Goal: Check status

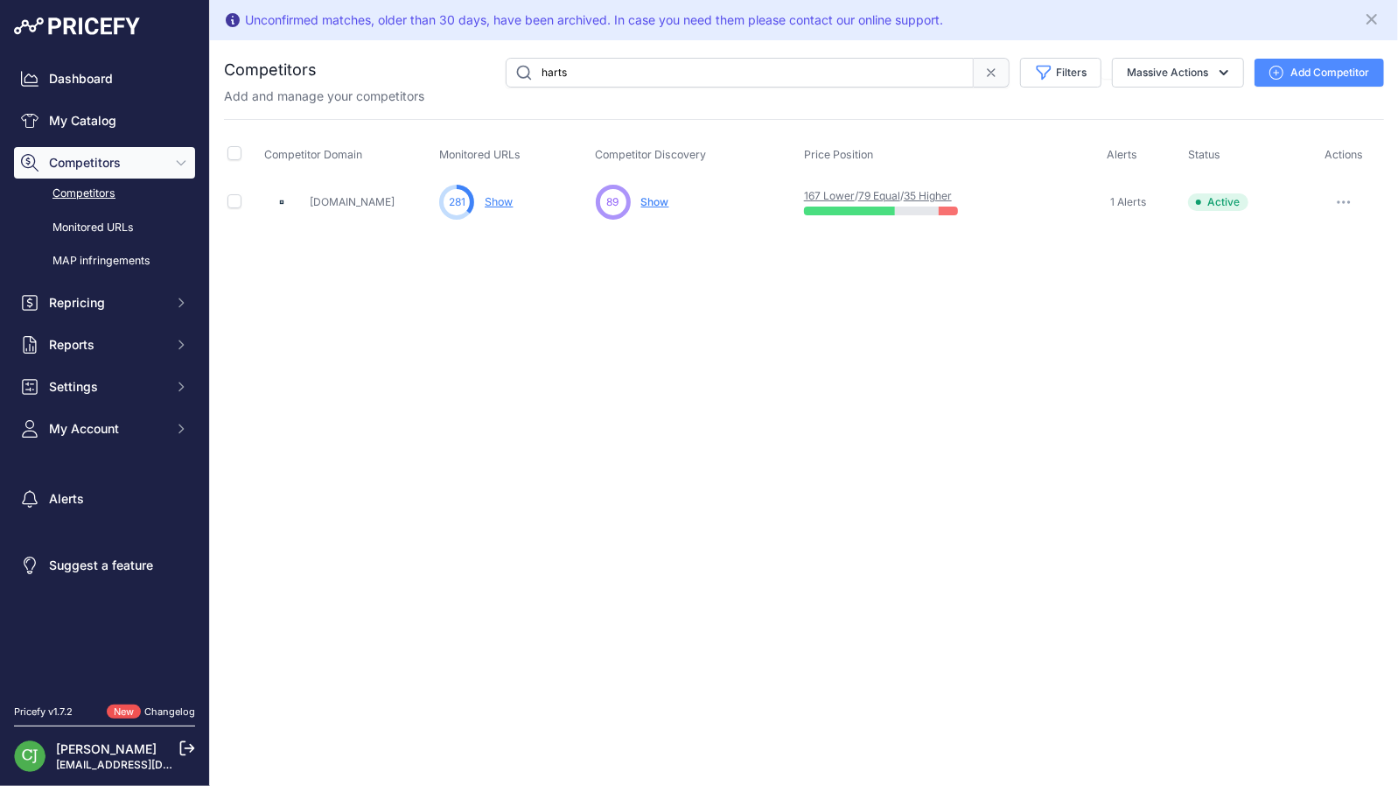
click at [950, 189] on link "35 Higher" at bounding box center [928, 195] width 48 height 13
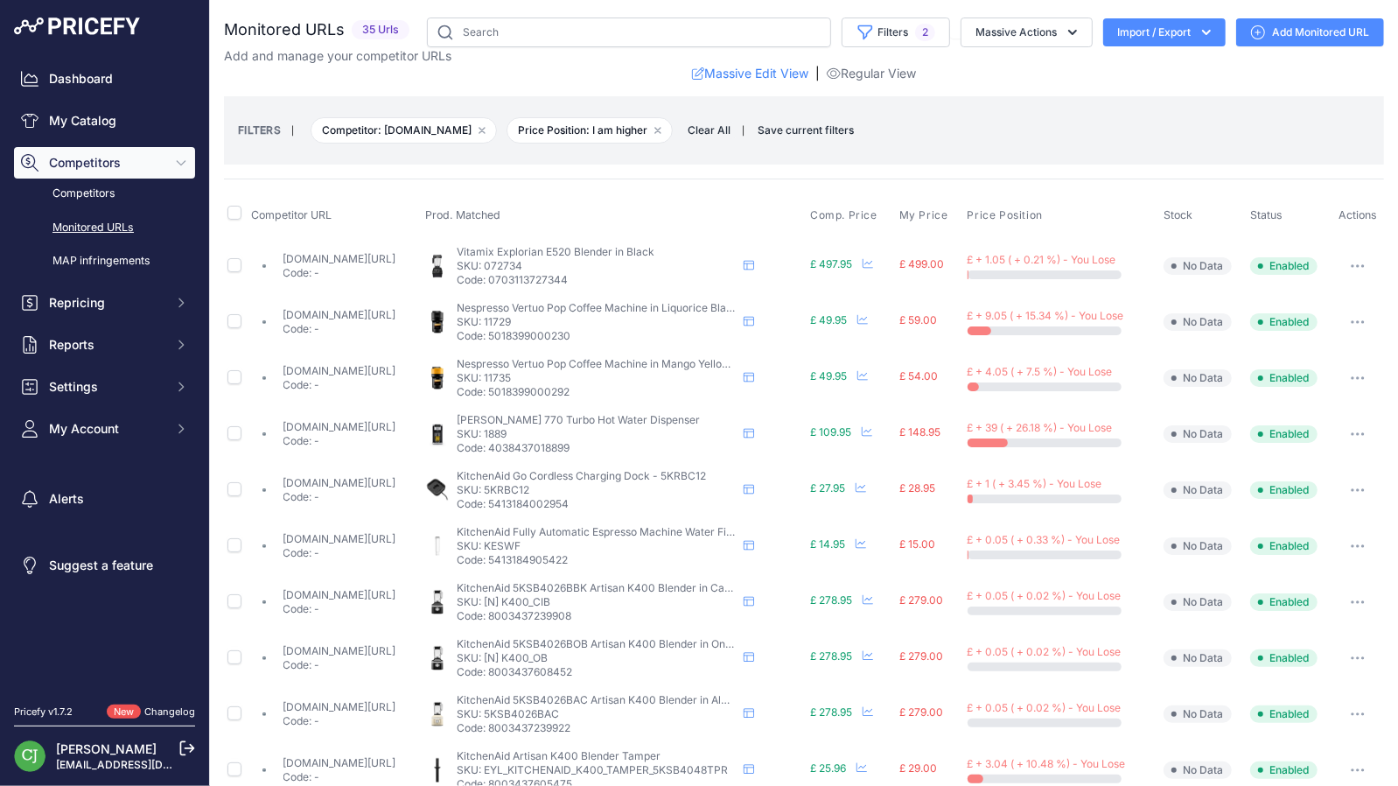
scroll to position [175, 0]
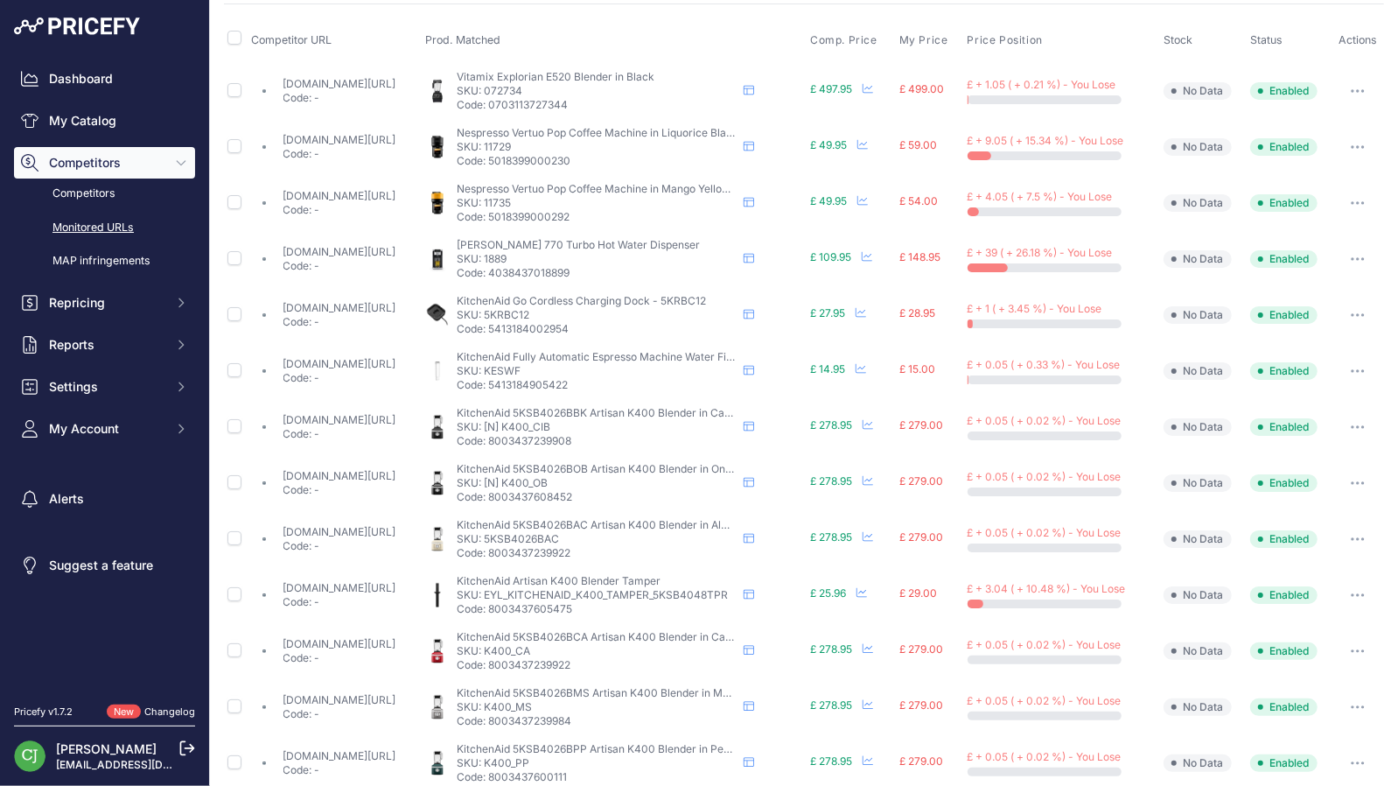
click at [368, 250] on link "hartsofstur.com/caso-design-hw-770-turbo-hot-water-dispenser-01889.html?prirule…" at bounding box center [340, 251] width 113 height 13
click at [392, 136] on link "hartsofstur.com/magimix-nespresso-vertuo-pop-liquorice-black-11729.html?prirule…" at bounding box center [340, 139] width 113 height 13
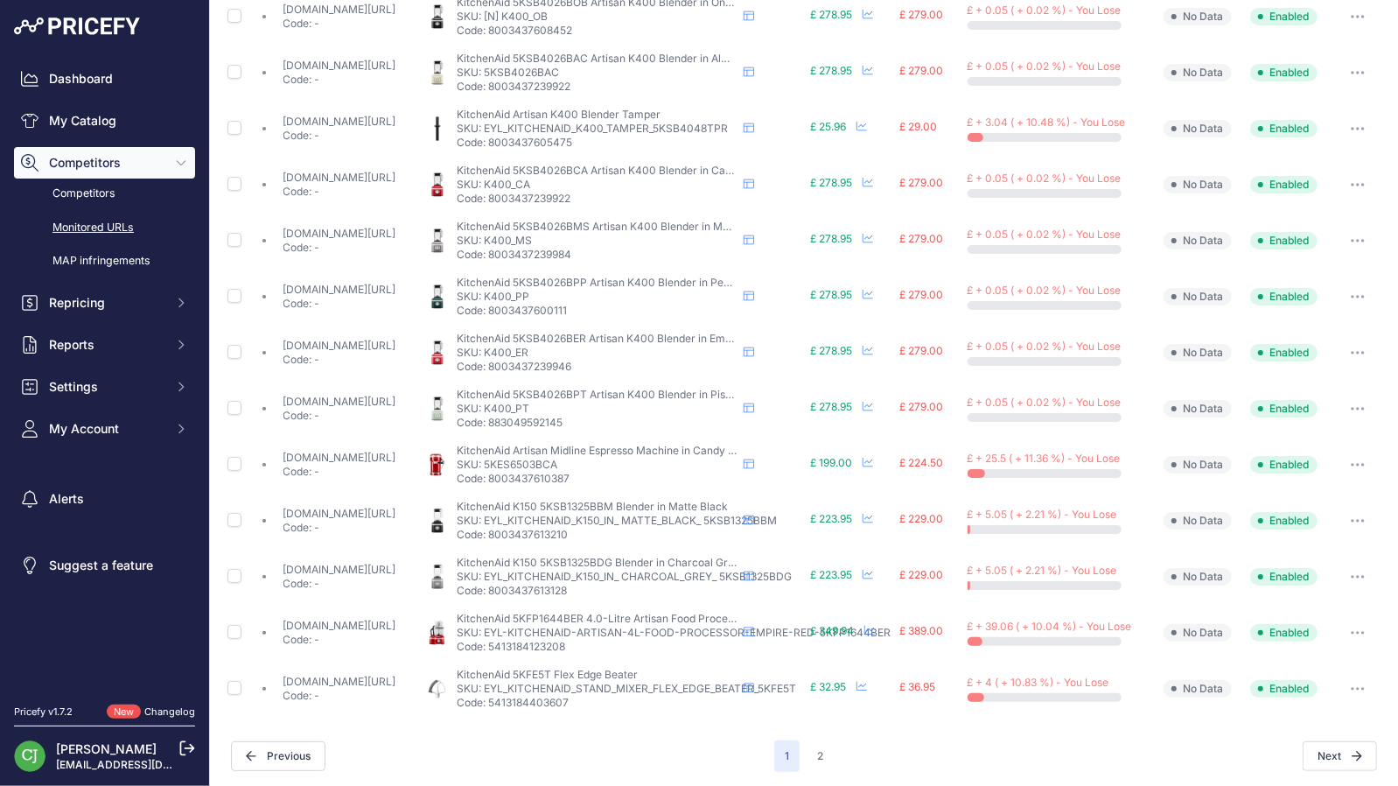
scroll to position [0, 0]
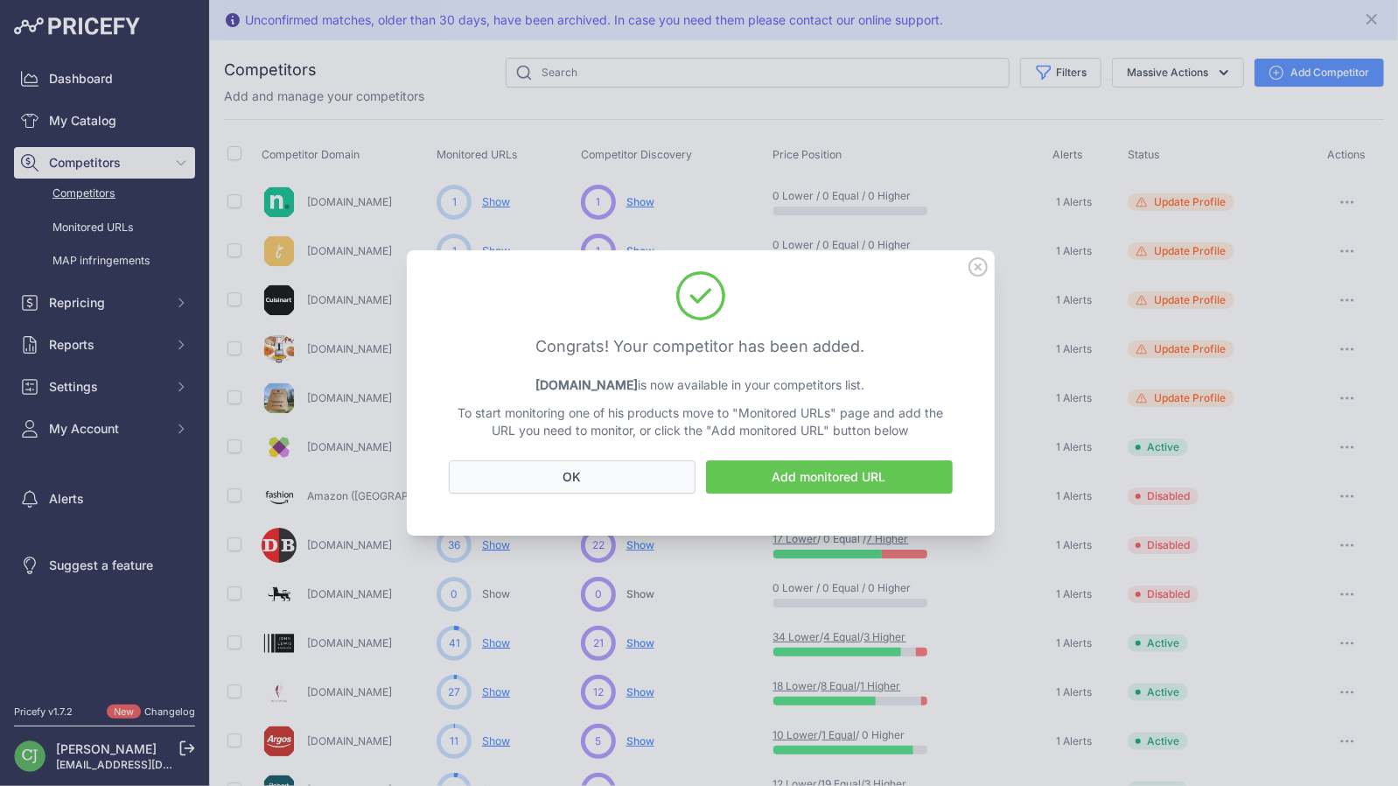
click at [597, 478] on button "OK" at bounding box center [572, 476] width 247 height 33
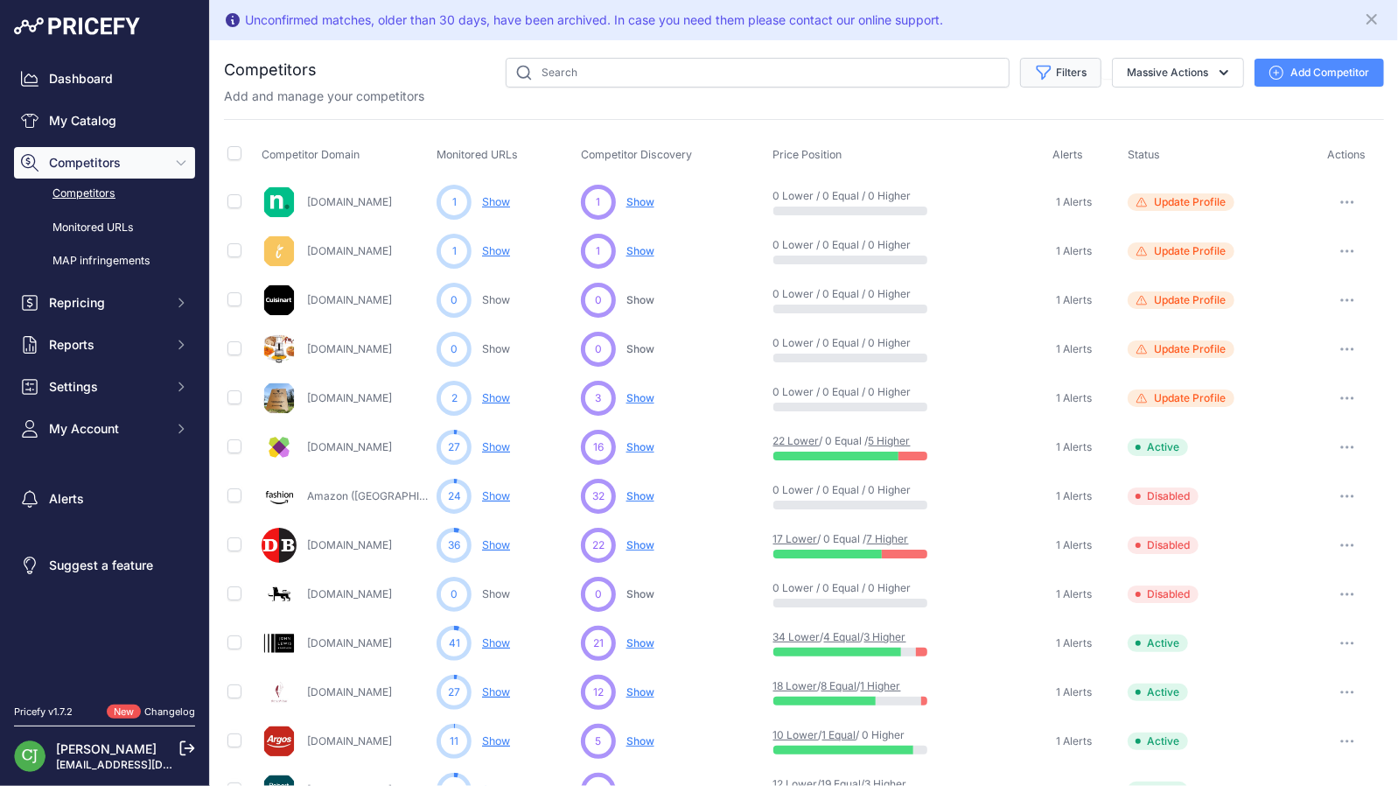
click at [1062, 74] on button "Filters" at bounding box center [1060, 73] width 81 height 30
click at [1040, 137] on select "Select an option Active Disabled Update Profile Pending Approval Hidden Archived" at bounding box center [1004, 141] width 168 height 30
click at [78, 197] on link "Competitors" at bounding box center [104, 194] width 181 height 31
click at [1048, 67] on button "Filters" at bounding box center [1060, 73] width 81 height 30
click at [1066, 67] on button "Filters" at bounding box center [1060, 73] width 81 height 30
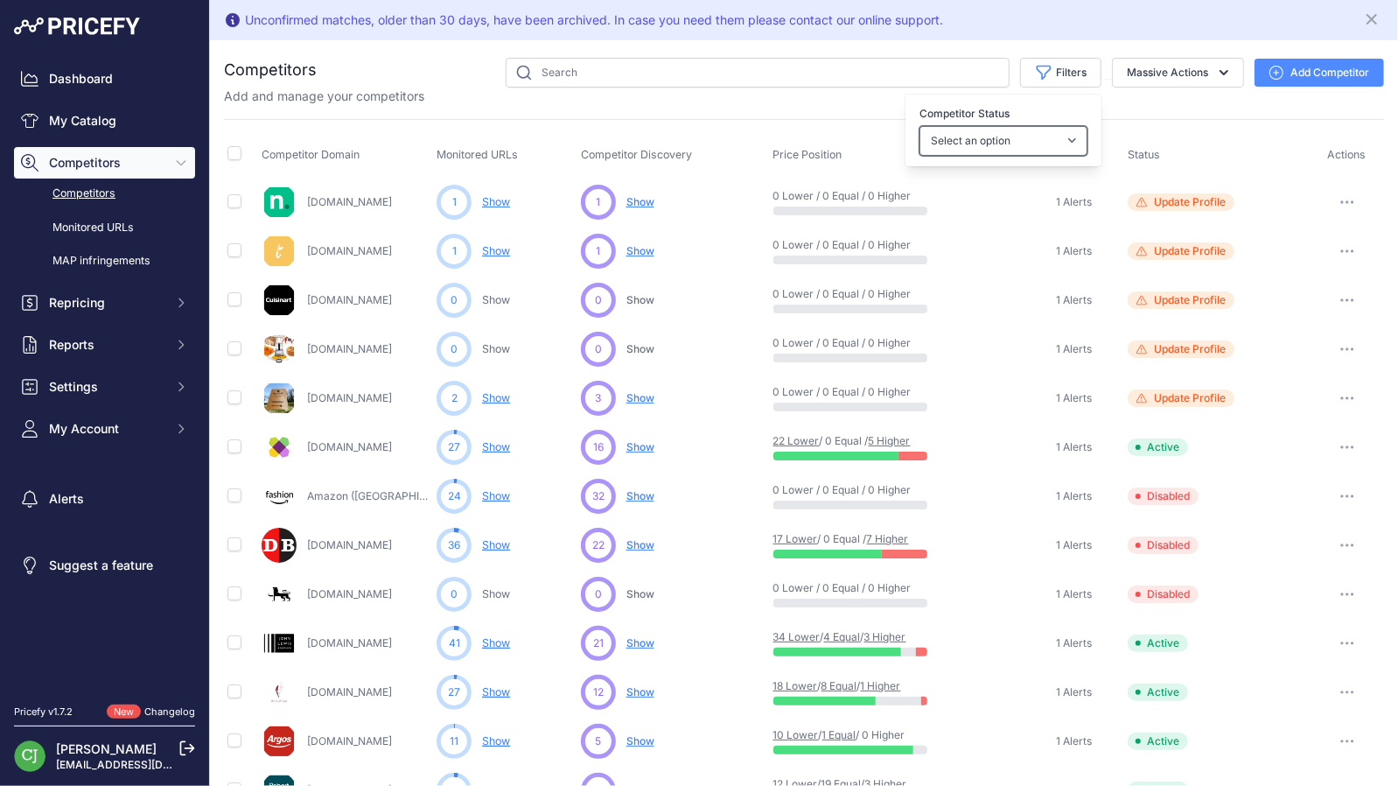
click at [1041, 137] on select "Select an option Active Disabled Update Profile Pending Approval Hidden Archived" at bounding box center [1004, 141] width 168 height 30
click at [1139, 72] on button "Massive Actions" at bounding box center [1178, 73] width 132 height 30
click at [553, 77] on input "text" at bounding box center [758, 73] width 504 height 30
type input "harts"
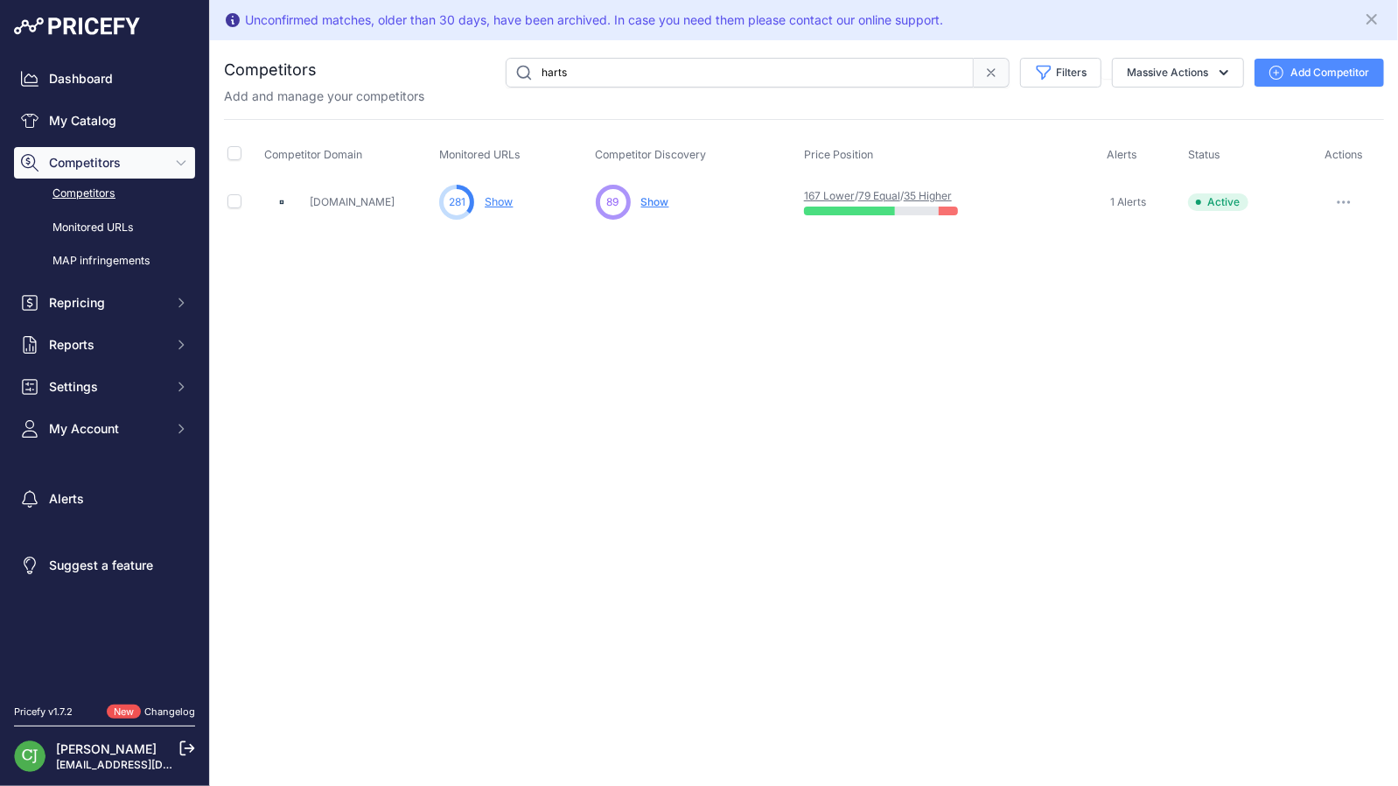
click at [949, 192] on link "35 Higher" at bounding box center [928, 195] width 48 height 13
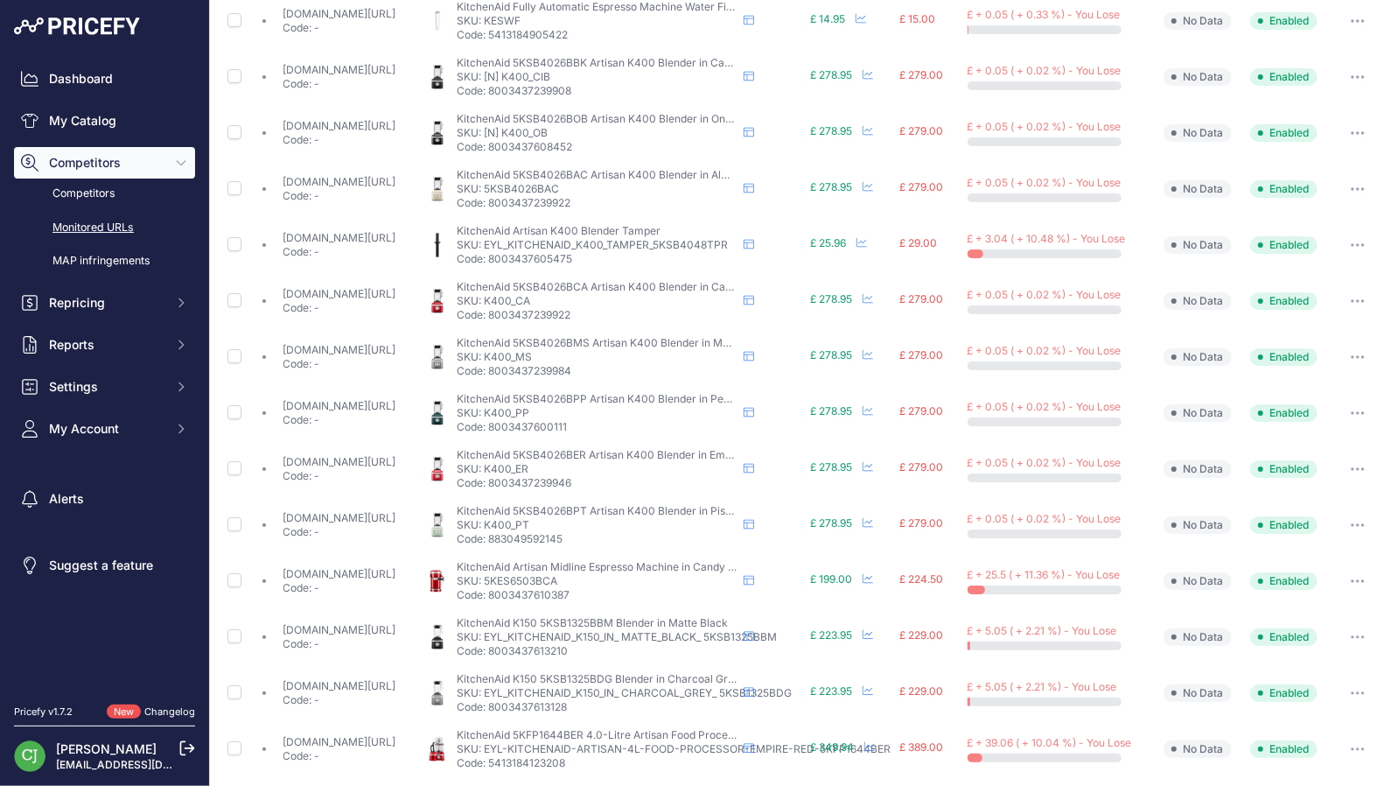
scroll to position [641, 0]
